Goal: Information Seeking & Learning: Learn about a topic

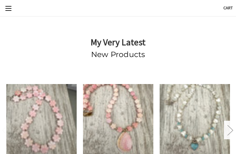
scroll to position [337, 0]
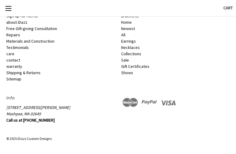
click at [123, 35] on link "All" at bounding box center [123, 34] width 4 height 5
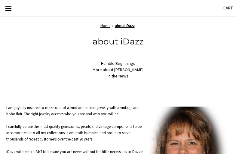
scroll to position [252, 0]
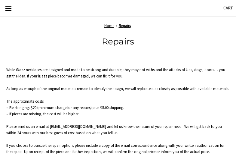
scroll to position [203, 0]
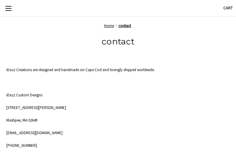
scroll to position [209, 0]
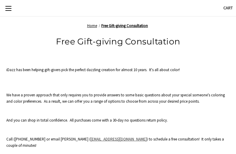
scroll to position [184, 0]
